Goal: Task Accomplishment & Management: Manage account settings

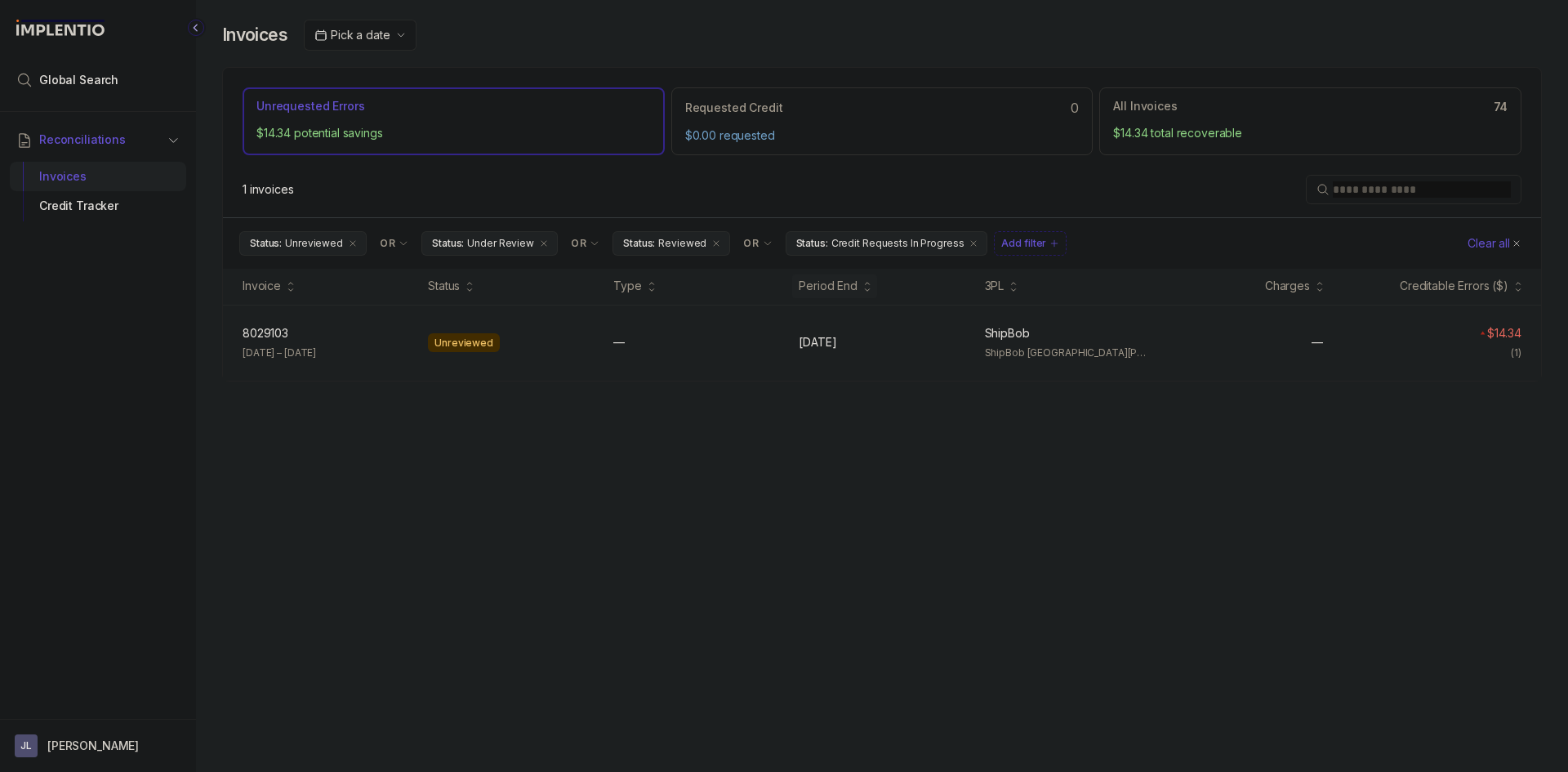
click at [691, 346] on div "—" at bounding box center [697, 342] width 166 height 16
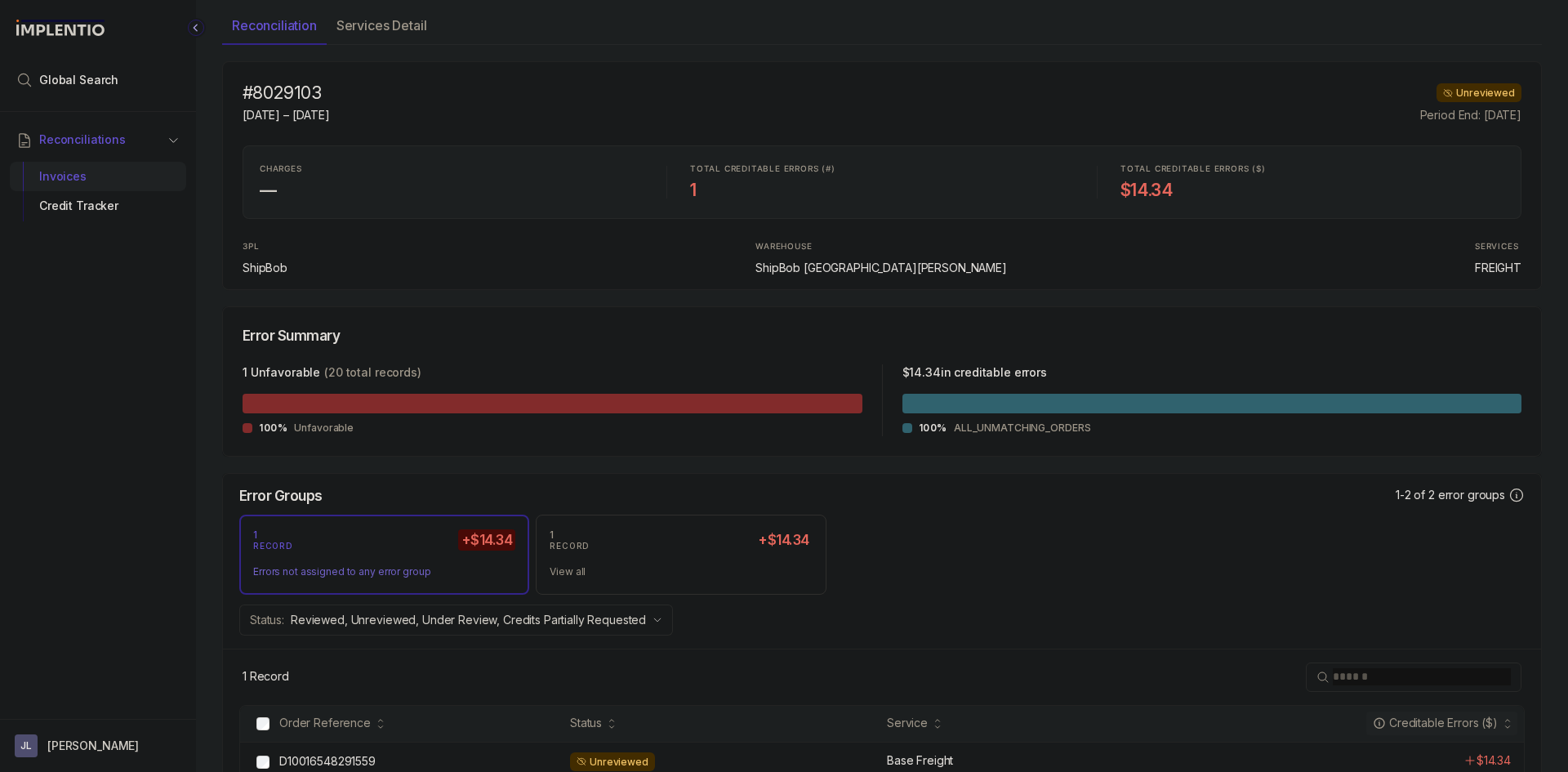
scroll to position [143, 0]
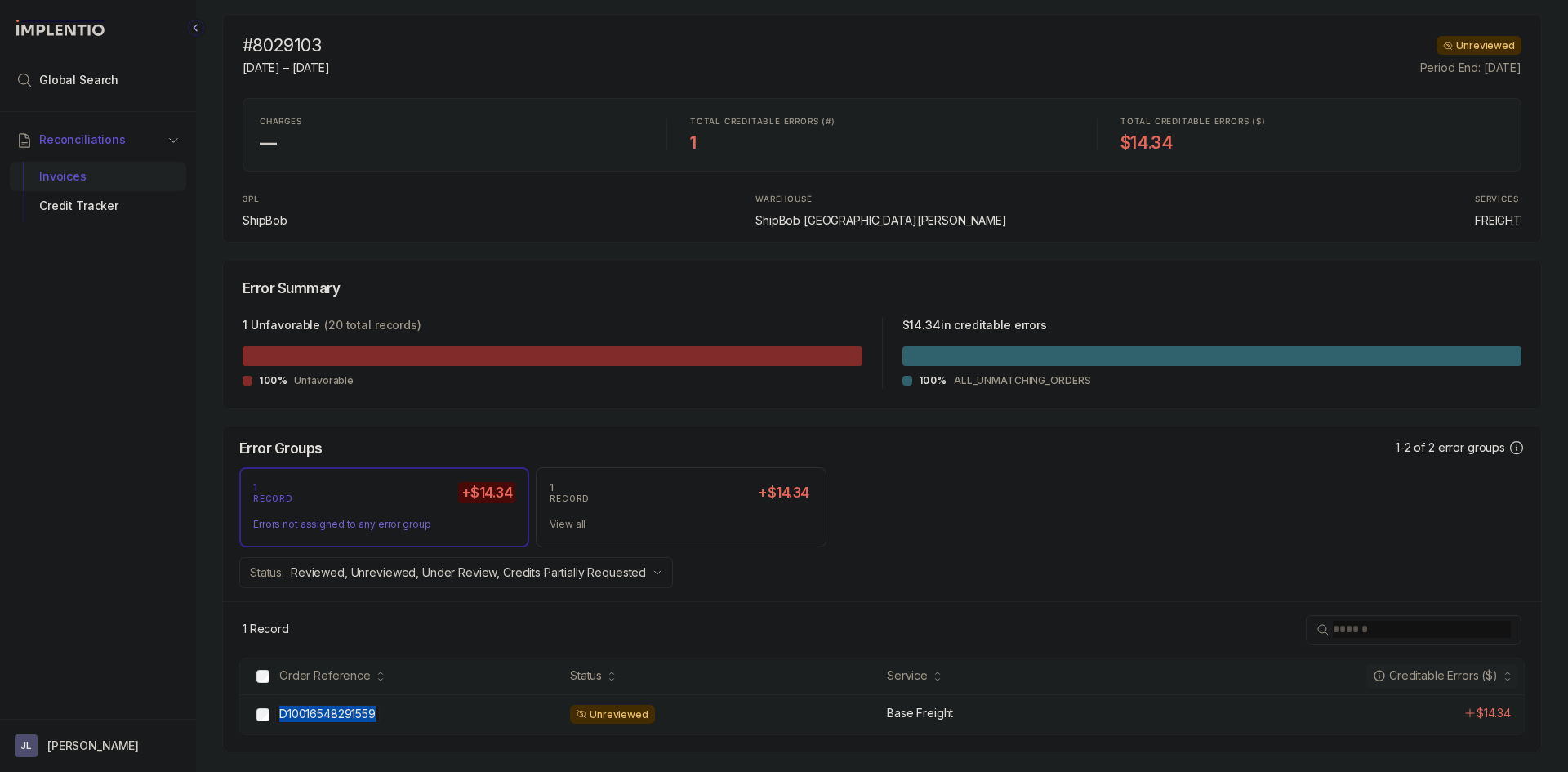
copy div "D10016548291559"
drag, startPoint x: 392, startPoint y: 718, endPoint x: 376, endPoint y: 717, distance: 16.0
click at [376, 717] on div "D10016548291559 D10016548291559" at bounding box center [420, 714] width 281 height 16
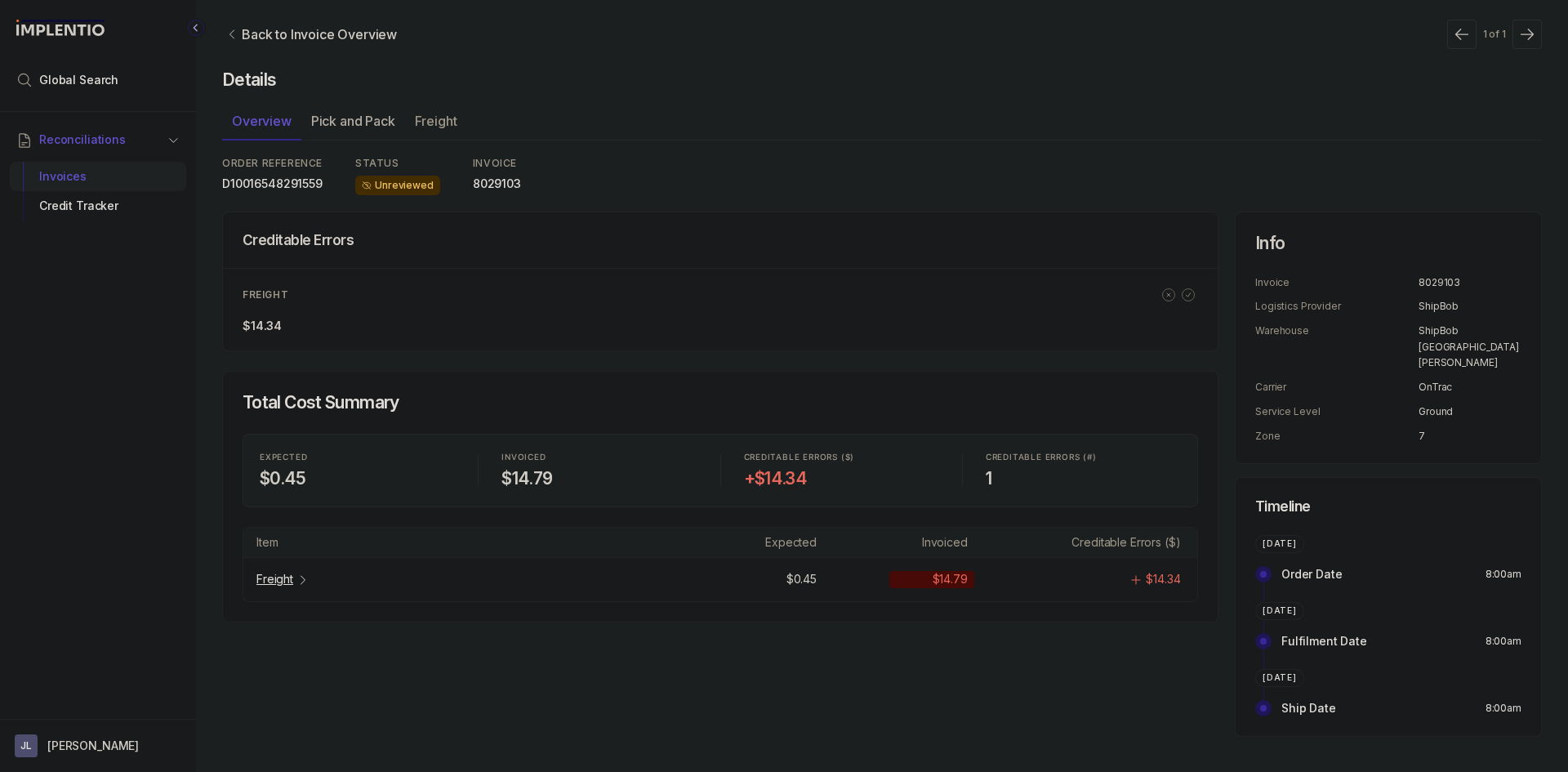
click at [1432, 379] on p "OnTrac" at bounding box center [1470, 387] width 103 height 16
copy p "OnTrac"
click at [487, 177] on p "8029103" at bounding box center [498, 183] width 48 height 16
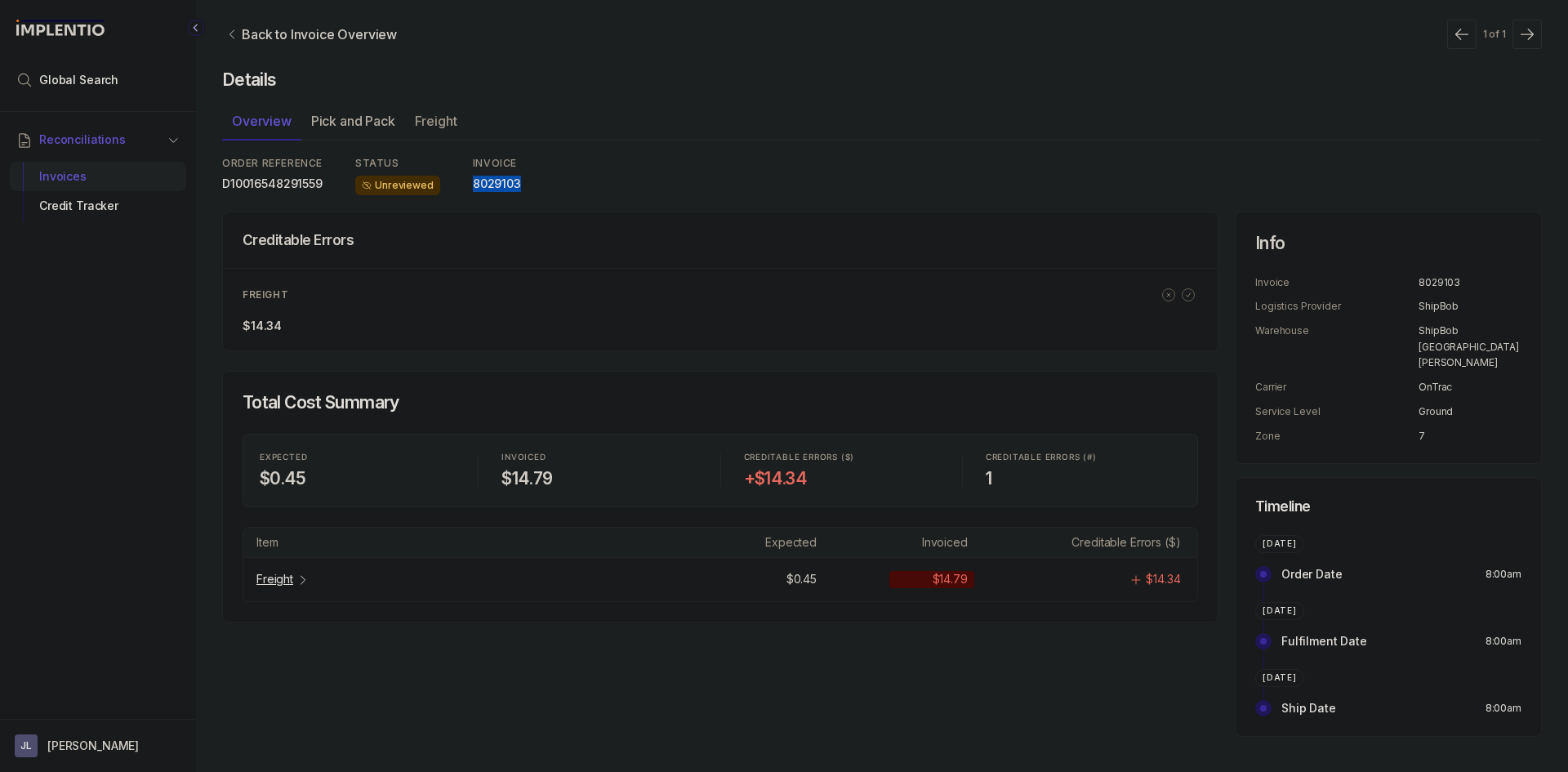
copy p "8029103"
click at [80, 140] on span "Reconciliations" at bounding box center [82, 139] width 87 height 16
click at [257, 35] on p "Back to Invoice Overview" at bounding box center [318, 34] width 155 height 20
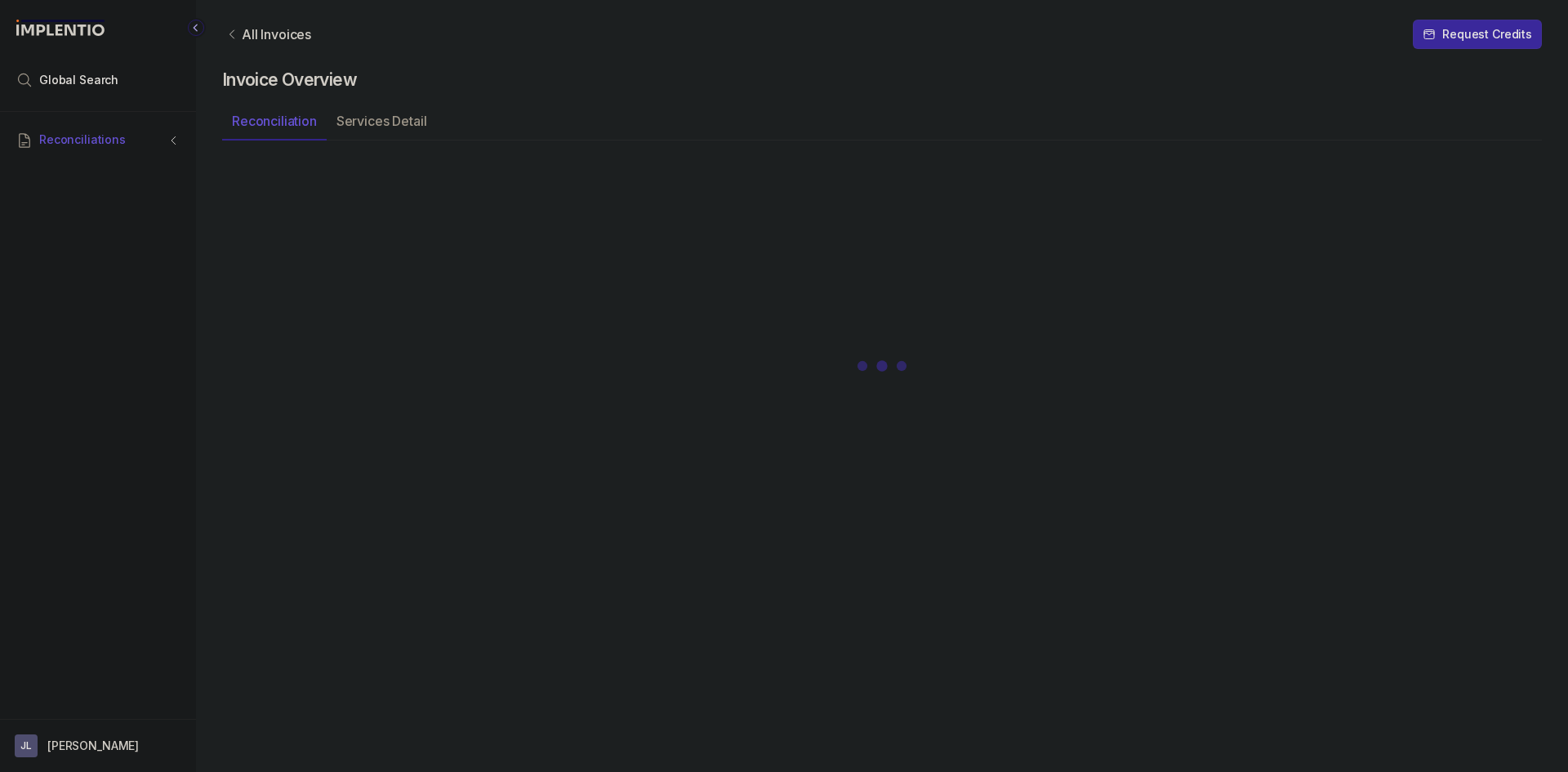
click at [257, 35] on p "All Invoices" at bounding box center [276, 34] width 69 height 16
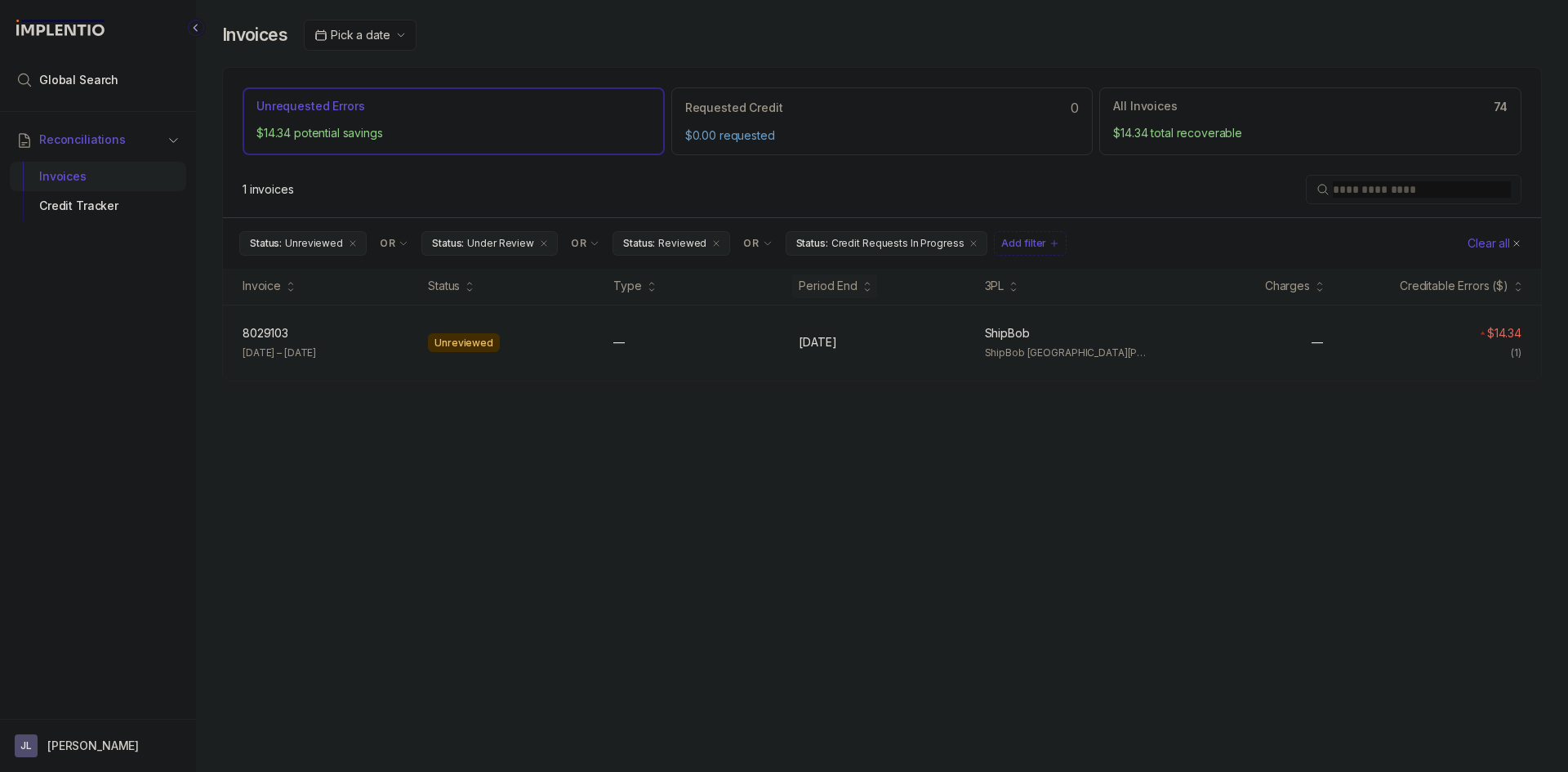
click at [355, 349] on div "8029103 8029103 [DATE] – [DATE]" at bounding box center [325, 344] width 179 height 36
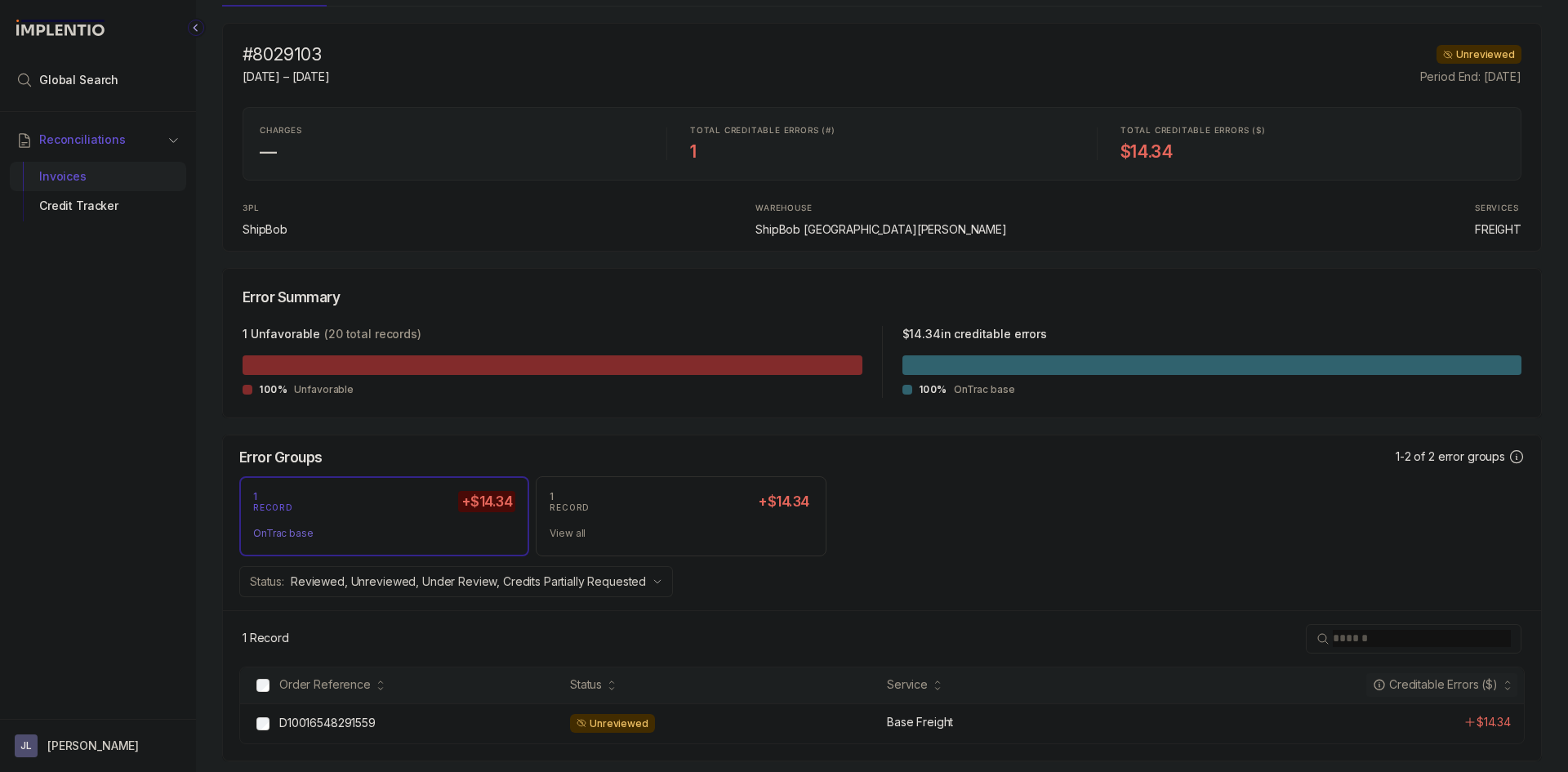
scroll to position [143, 0]
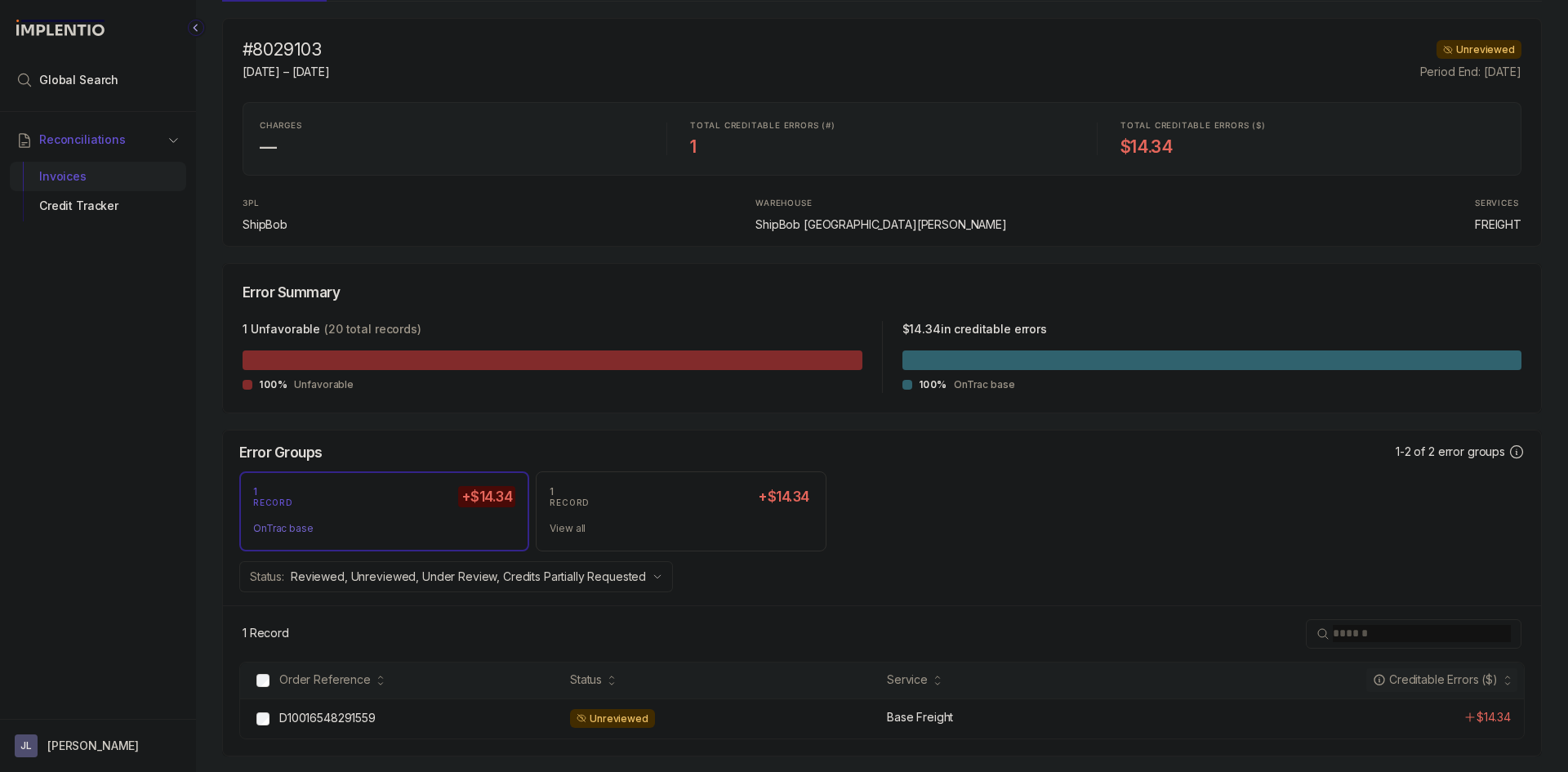
scroll to position [143, 0]
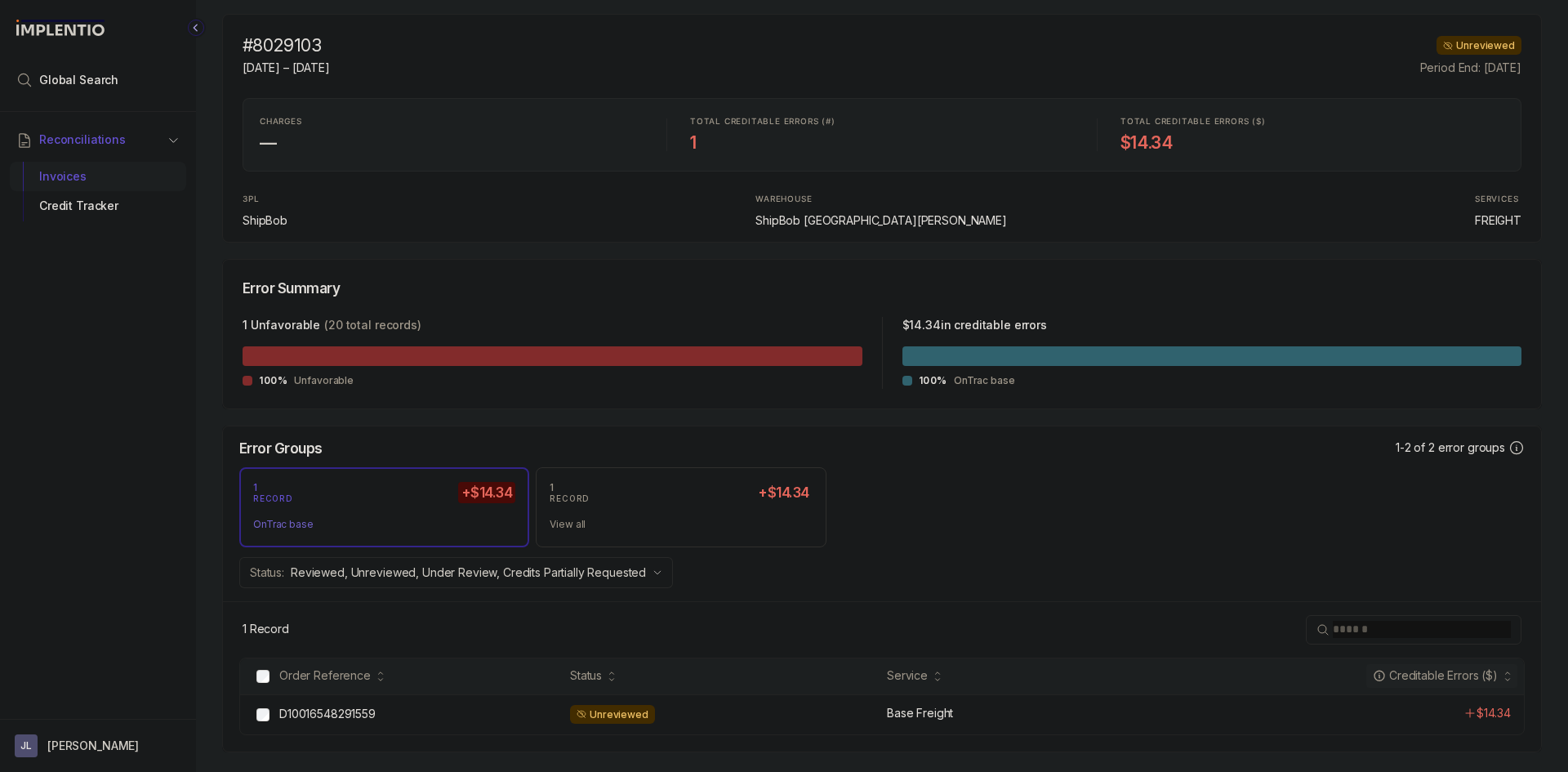
click at [116, 180] on div "Invoices" at bounding box center [98, 177] width 151 height 29
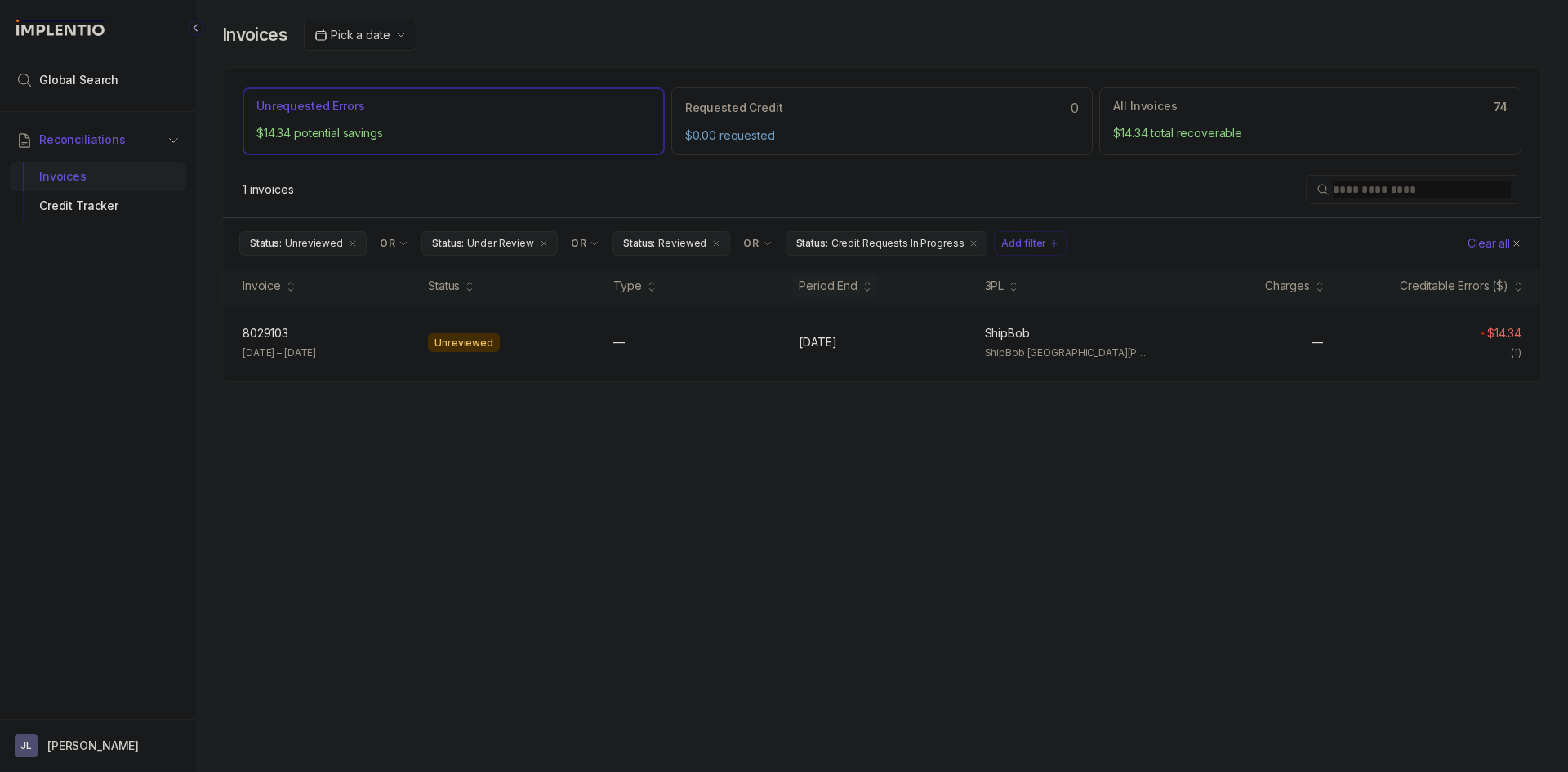
click at [1494, 236] on p "Clear all" at bounding box center [1488, 243] width 42 height 16
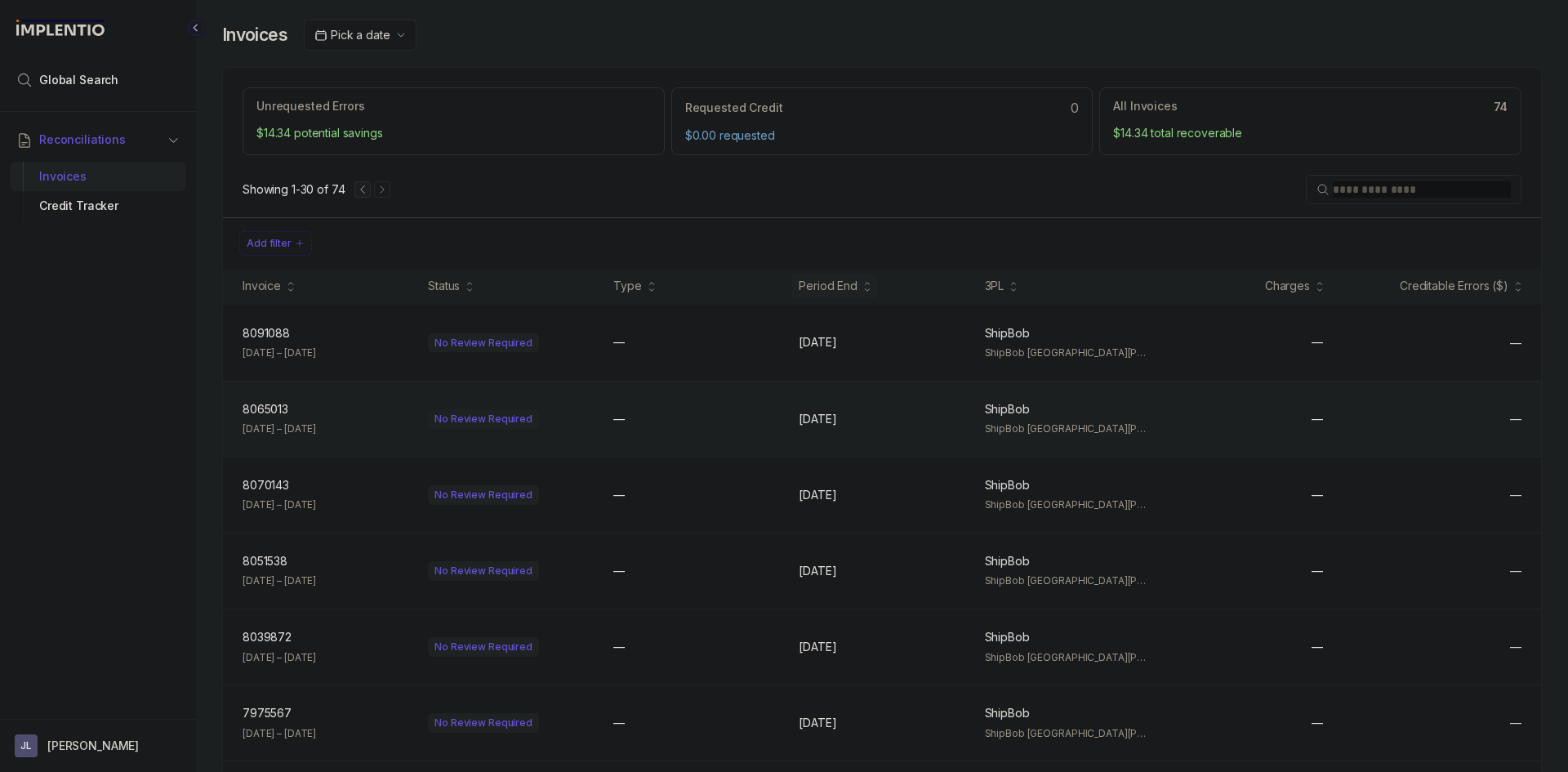
click at [464, 421] on div "No Review Required" at bounding box center [484, 419] width 111 height 20
